Goal: Task Accomplishment & Management: Use online tool/utility

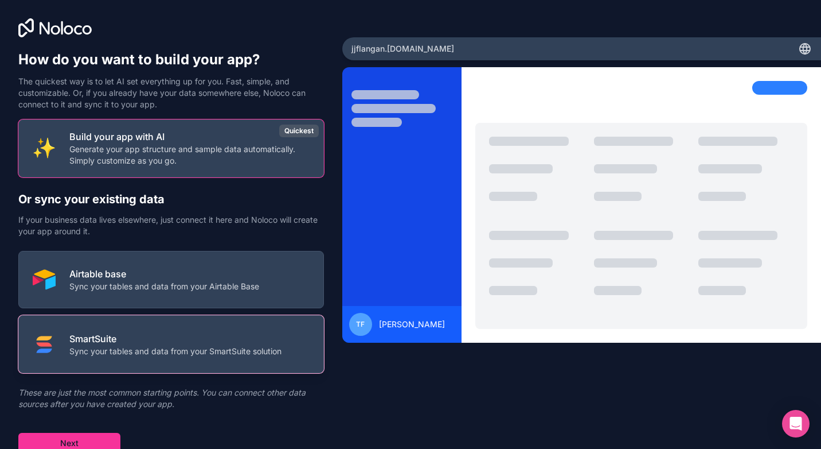
click at [240, 355] on p "Sync your tables and data from your SmartSuite solution" at bounding box center [175, 350] width 212 height 11
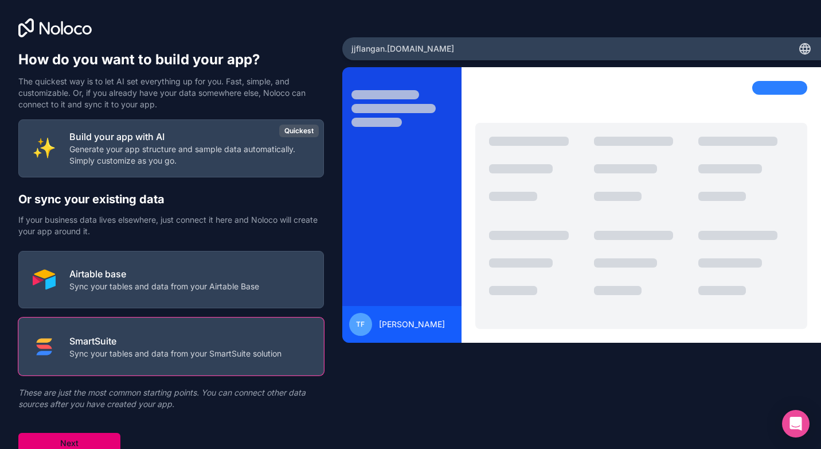
click at [91, 439] on button "Next" at bounding box center [69, 443] width 102 height 21
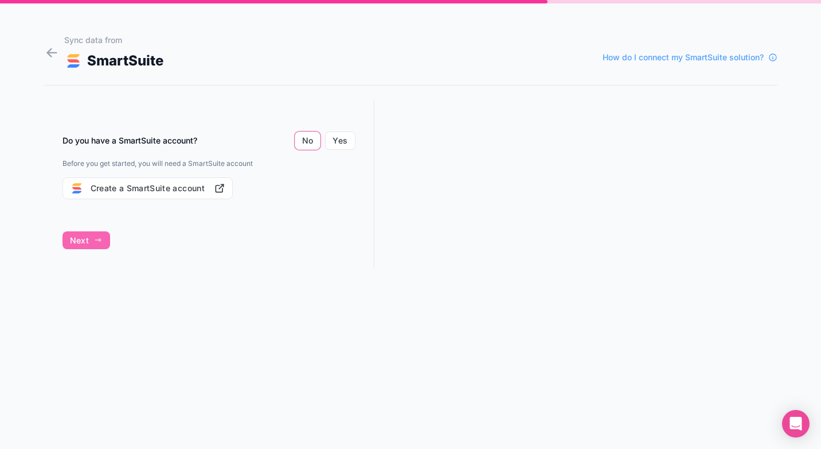
click at [96, 238] on div "Do you have a SmartSuite account? No Yes Before you get started, you will need …" at bounding box center [209, 193] width 330 height 189
click at [76, 242] on div "Do you have a SmartSuite account? No Yes Before you get started, you will need …" at bounding box center [209, 193] width 330 height 189
click at [336, 146] on button "Yes" at bounding box center [340, 140] width 30 height 18
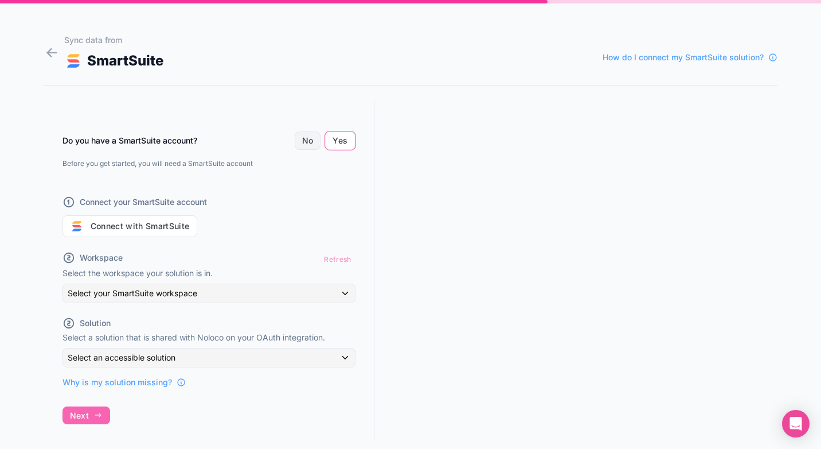
click at [307, 137] on button "No" at bounding box center [308, 140] width 26 height 18
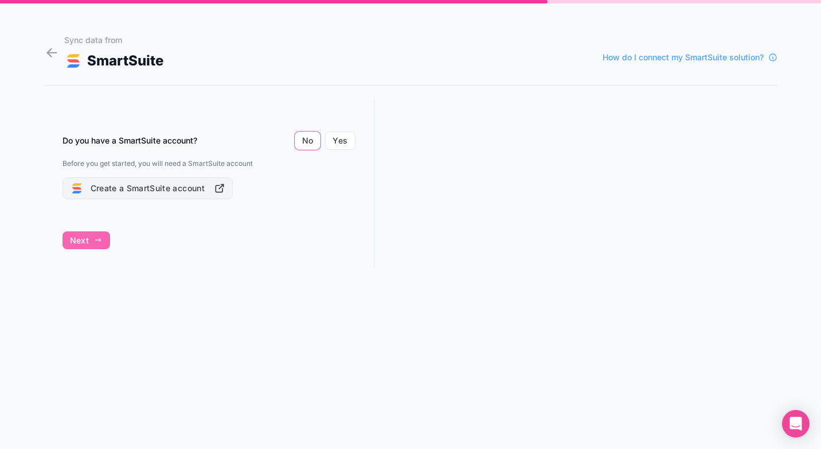
click at [189, 196] on button "Create a SmartSuite account" at bounding box center [148, 188] width 170 height 22
click at [340, 143] on button "Yes" at bounding box center [340, 140] width 30 height 18
click at [331, 143] on button "Yes" at bounding box center [340, 140] width 30 height 18
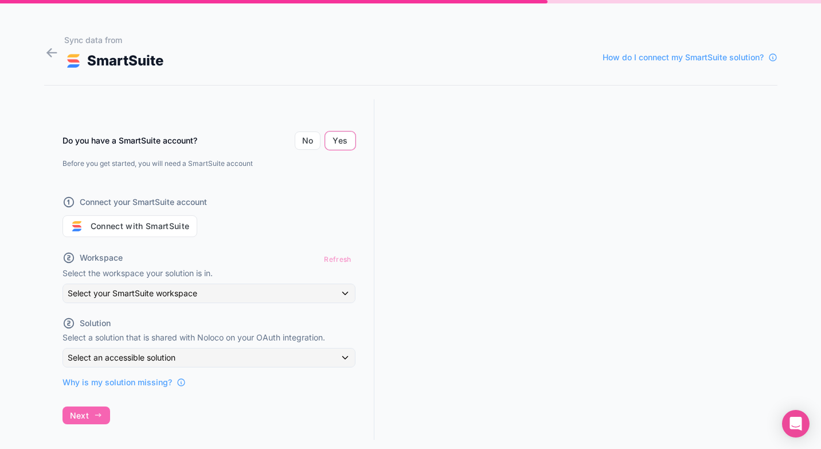
click at [342, 263] on div "Refresh" at bounding box center [337, 259] width 35 height 17
click at [341, 256] on div "Refresh" at bounding box center [337, 259] width 35 height 17
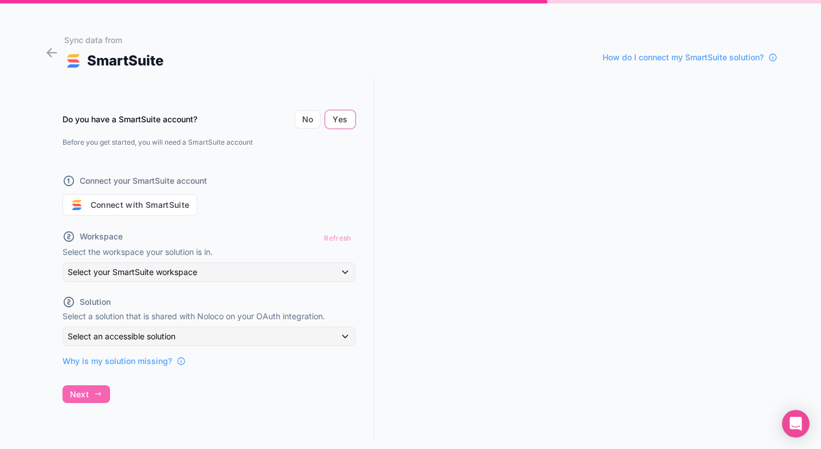
click at [94, 392] on div "Do you have a SmartSuite account? No Yes Before you get started, you will need …" at bounding box center [209, 258] width 330 height 361
click at [157, 203] on button "Connect with SmartSuite" at bounding box center [130, 205] width 135 height 22
click at [163, 206] on button "Connect with SmartSuite" at bounding box center [130, 205] width 135 height 22
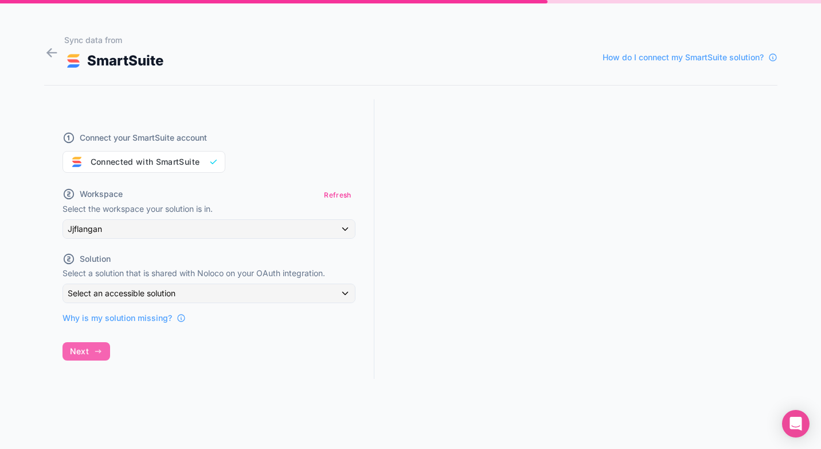
click at [95, 350] on div "Connect your SmartSuite account Connected with SmartSuite Workspace Refresh Sel…" at bounding box center [209, 249] width 330 height 301
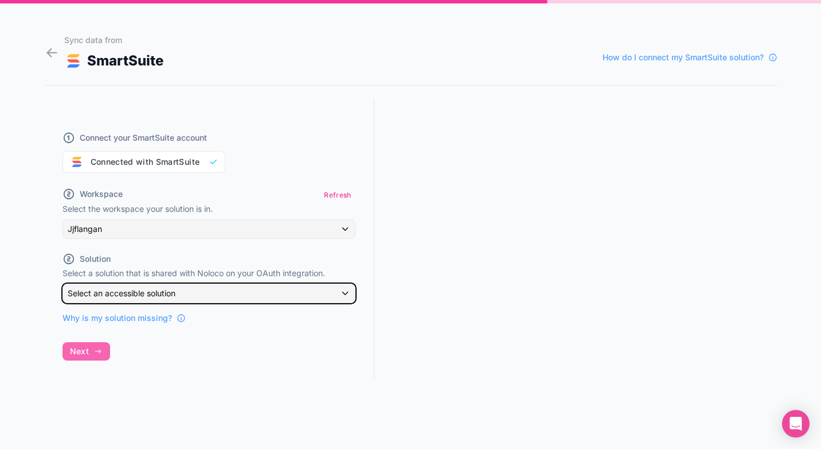
click at [213, 295] on div "Select an accessible solution" at bounding box center [209, 293] width 292 height 18
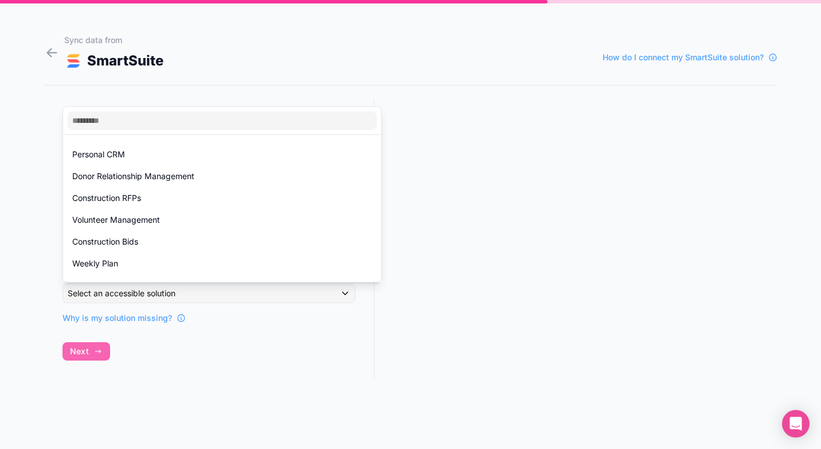
click at [216, 363] on div at bounding box center [410, 224] width 821 height 449
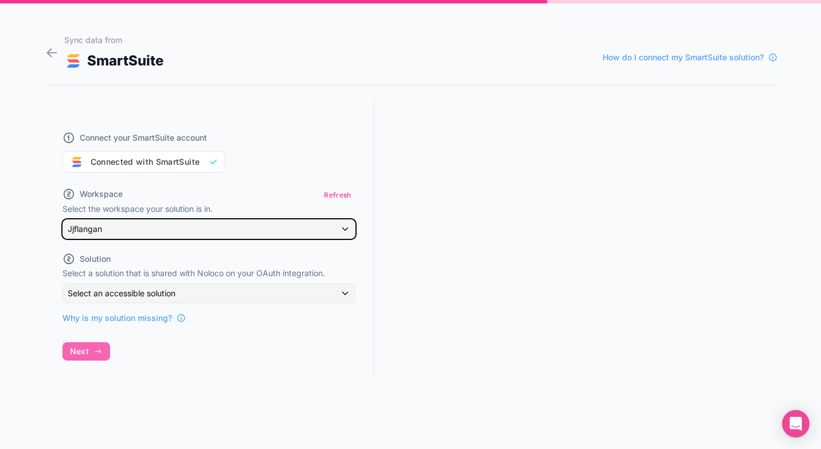
click at [201, 231] on div "Jjflangan" at bounding box center [209, 229] width 292 height 18
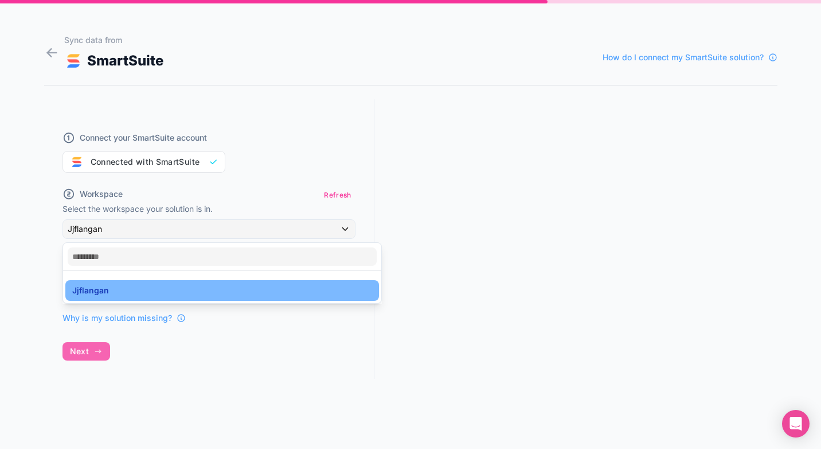
click at [200, 225] on div at bounding box center [410, 224] width 821 height 449
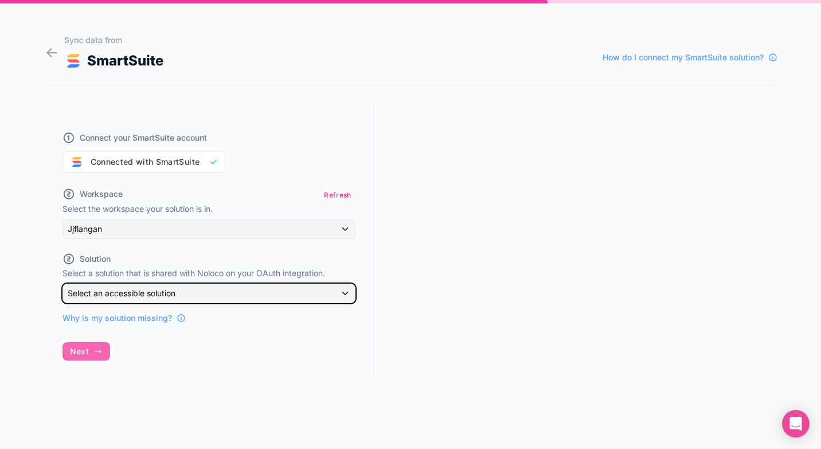
click at [181, 289] on div "Select an accessible solution" at bounding box center [209, 293] width 292 height 18
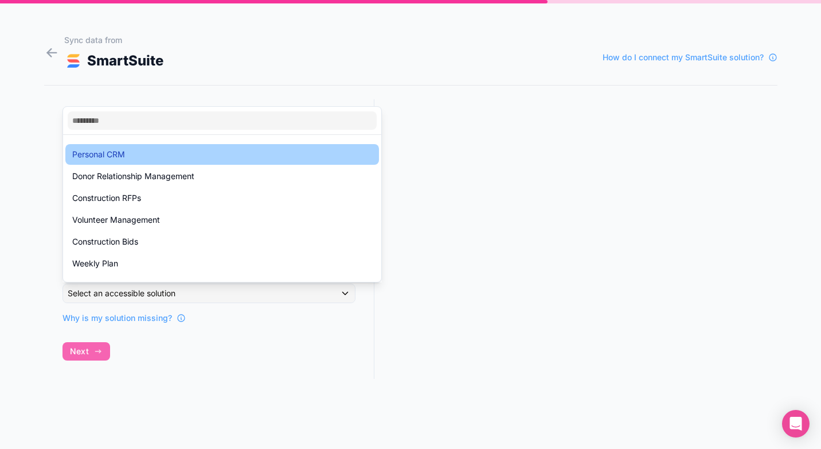
click at [130, 146] on div "Personal CRM" at bounding box center [222, 154] width 314 height 21
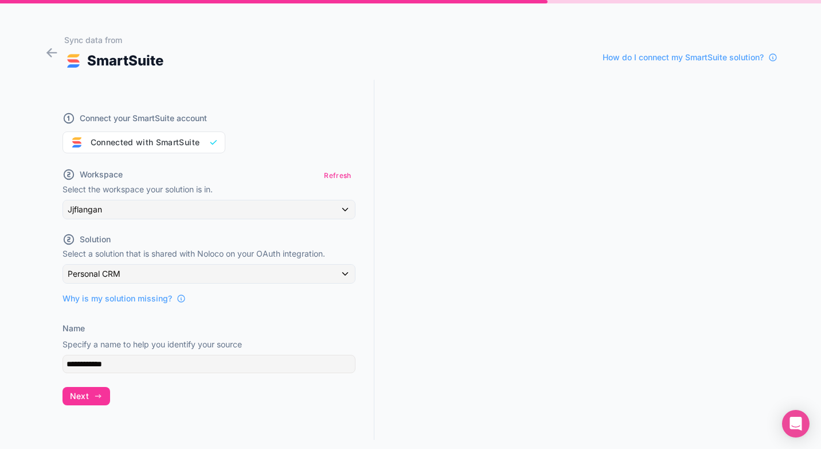
scroll to position [21, 0]
click at [88, 398] on span "Next" at bounding box center [79, 394] width 19 height 10
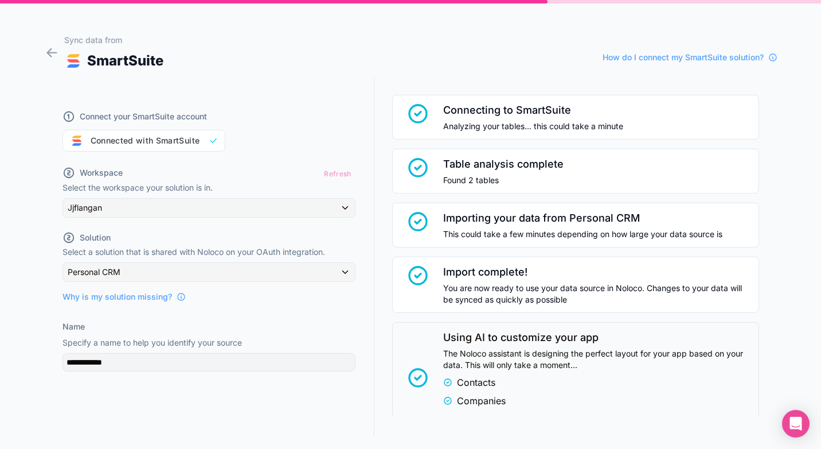
scroll to position [165, 0]
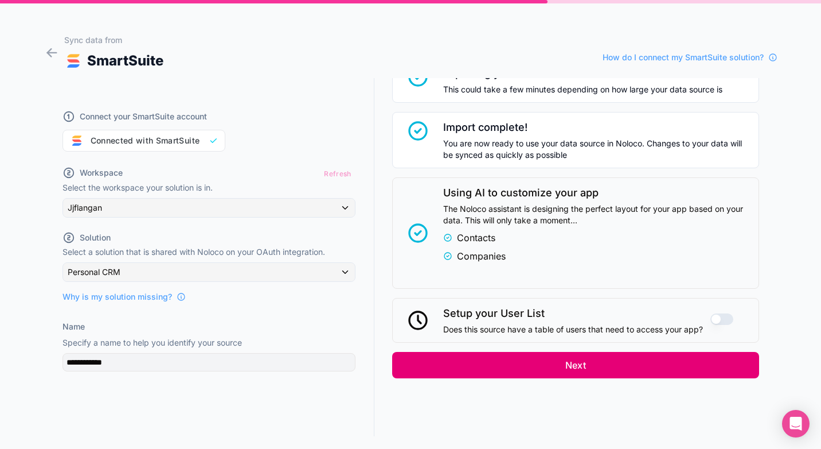
click at [540, 367] on button "Next" at bounding box center [575, 365] width 367 height 26
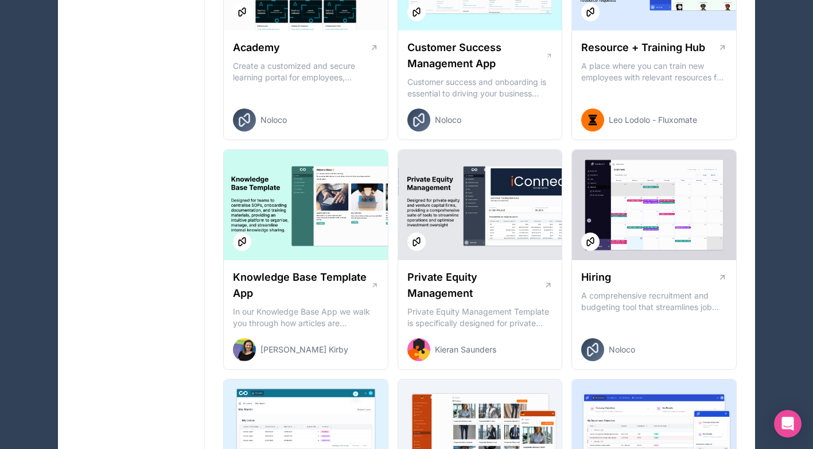
scroll to position [1034, 0]
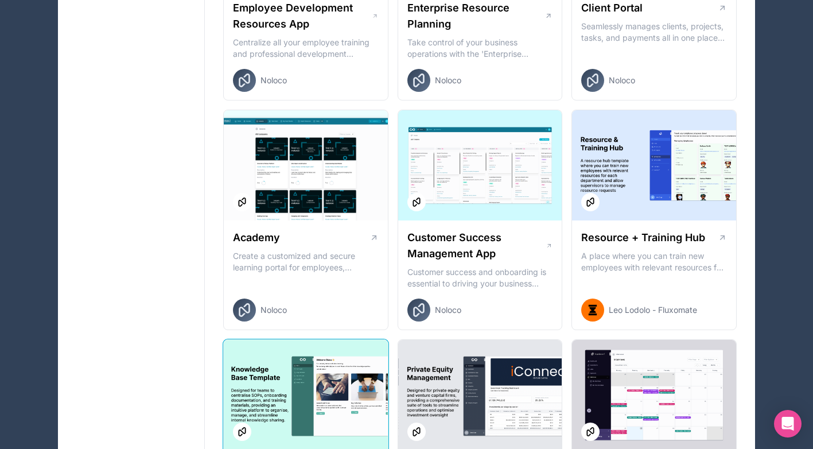
click at [275, 379] on div at bounding box center [306, 395] width 164 height 110
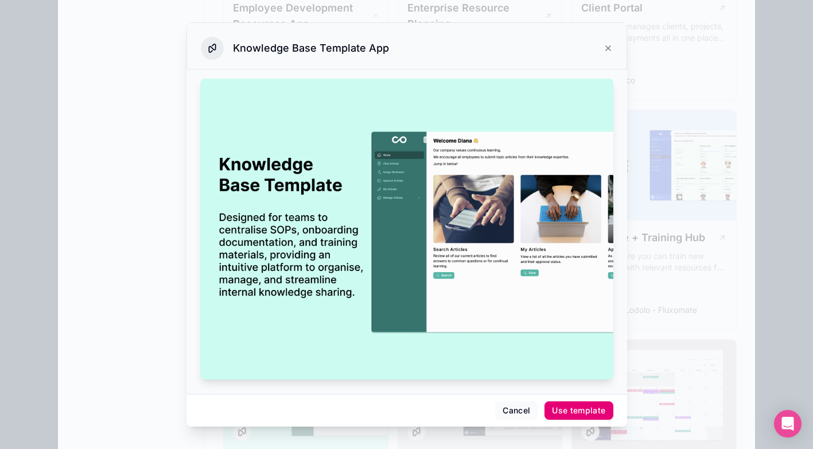
click at [574, 411] on div "Use template" at bounding box center [578, 410] width 53 height 10
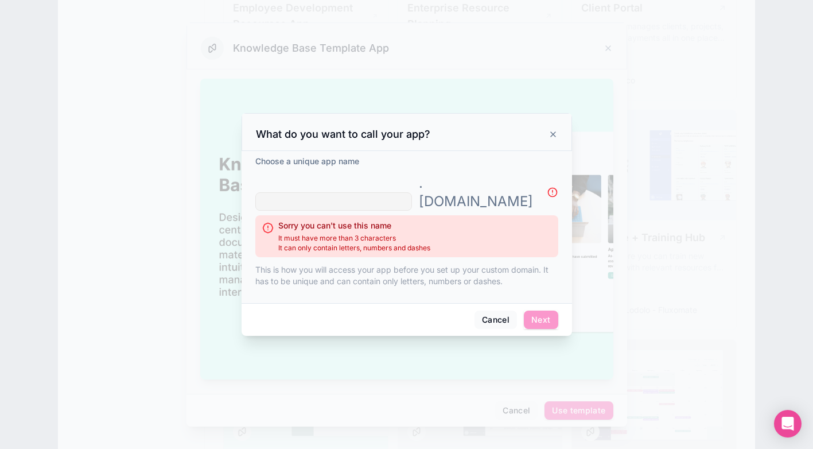
click at [402, 192] on input "text" at bounding box center [333, 201] width 157 height 18
type input "*"
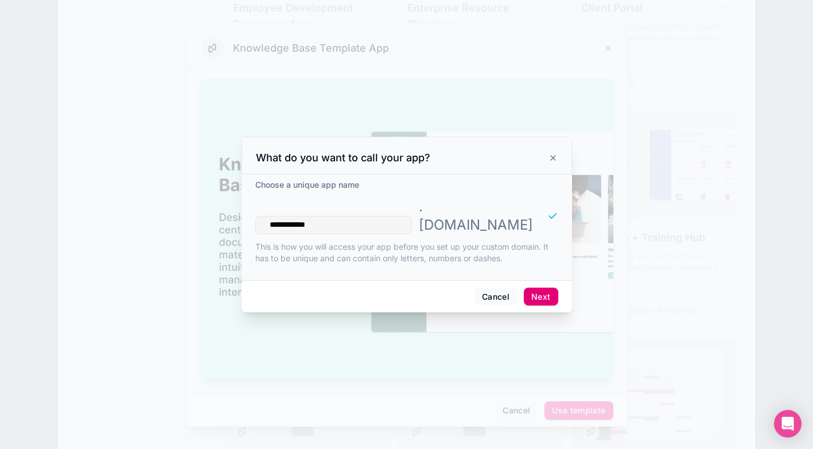
type input "**********"
click at [541, 287] on button "Next" at bounding box center [541, 296] width 34 height 18
